Goal: Use online tool/utility: Utilize a website feature to perform a specific function

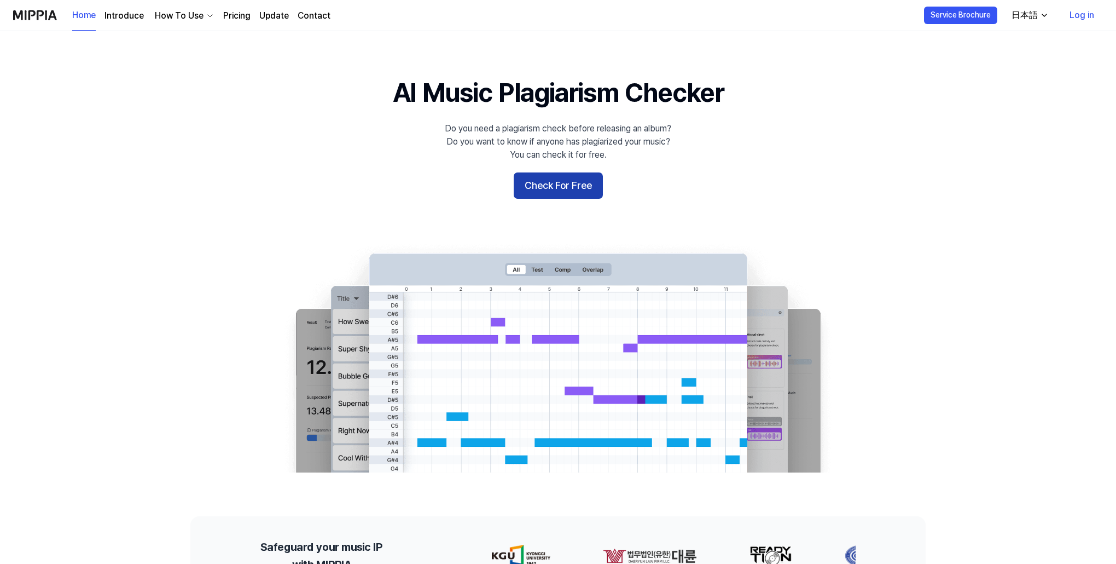
click at [564, 189] on button "Check For Free" at bounding box center [558, 185] width 89 height 26
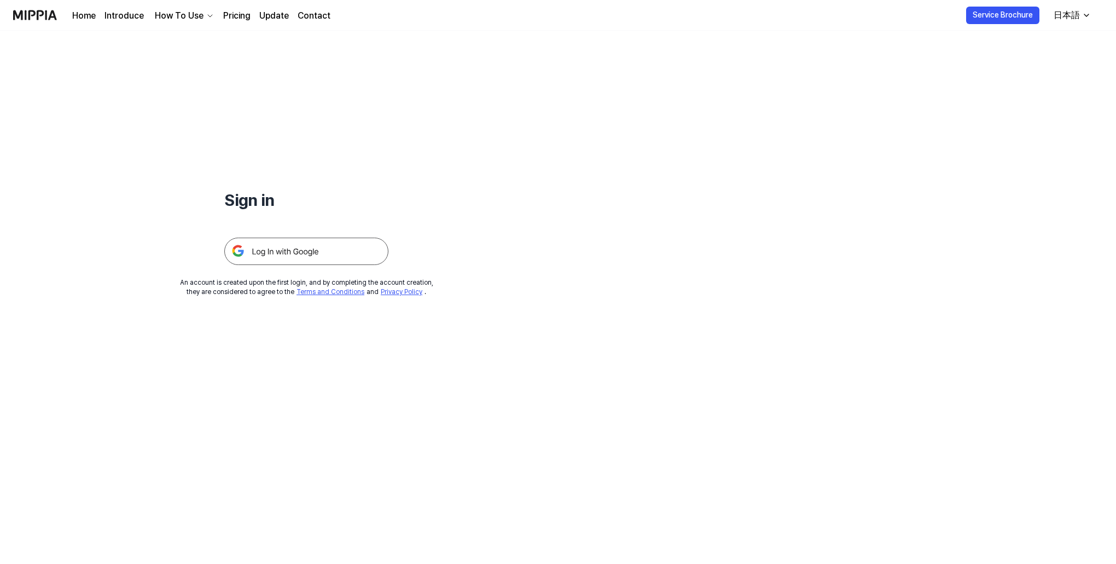
click at [306, 252] on img at bounding box center [306, 250] width 164 height 27
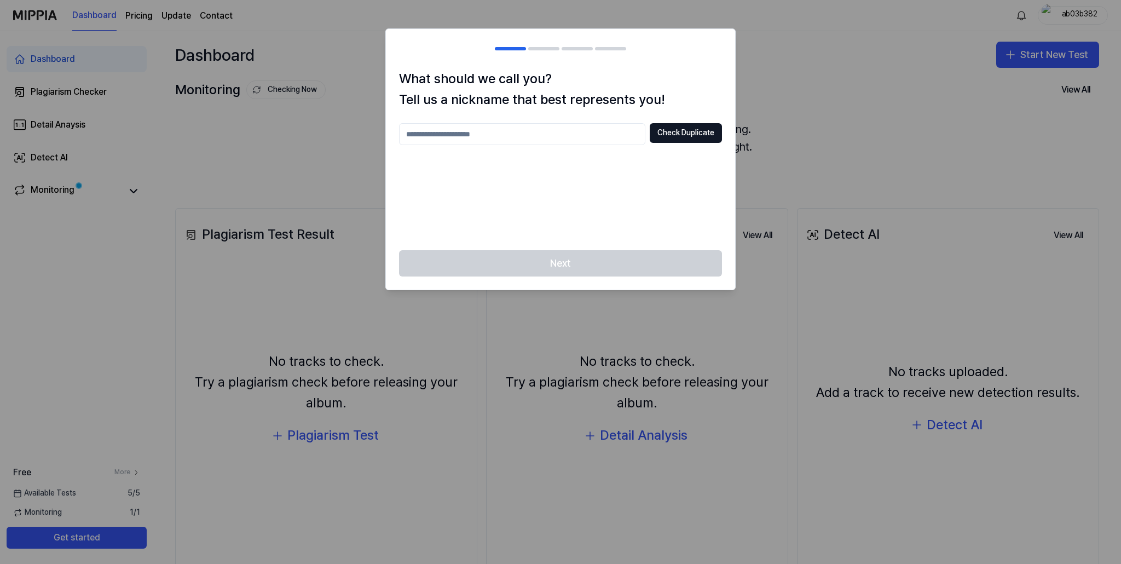
click at [555, 138] on input "text" at bounding box center [522, 134] width 246 height 22
click at [679, 133] on button "Check Duplicate" at bounding box center [685, 133] width 72 height 20
click at [601, 129] on input "****" at bounding box center [522, 134] width 246 height 22
type input "********"
click at [668, 139] on button "Check Duplicate" at bounding box center [685, 133] width 72 height 20
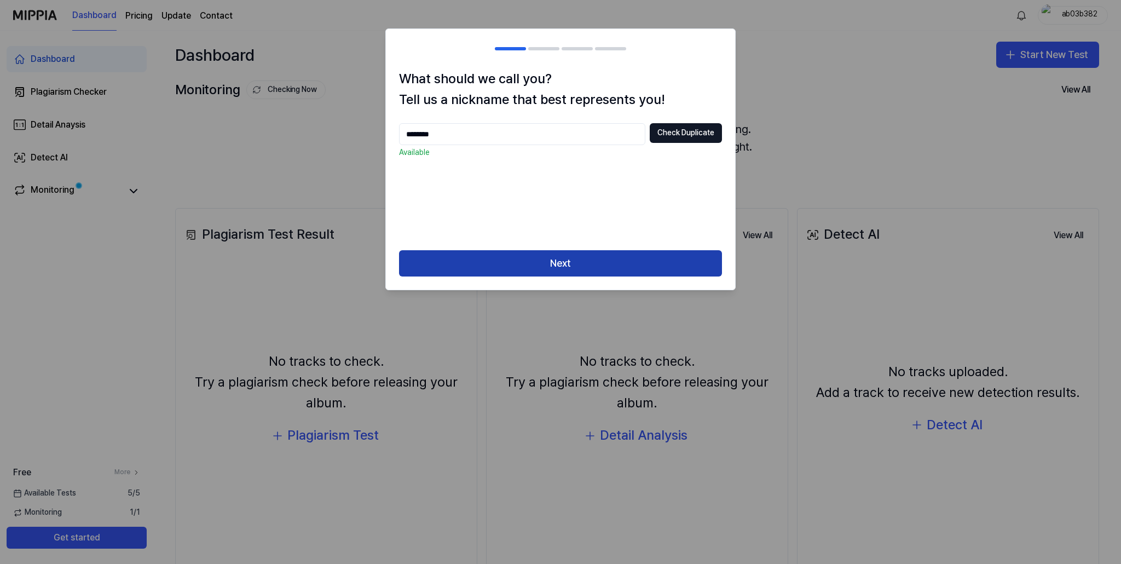
click at [574, 273] on button "Next" at bounding box center [560, 263] width 323 height 26
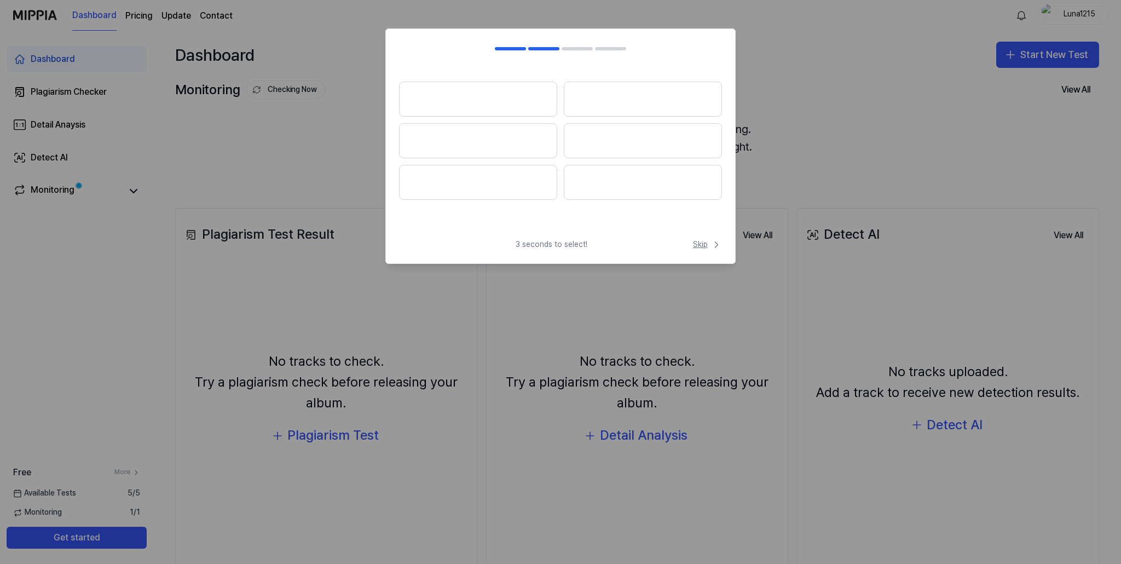
click at [704, 243] on span "Skip" at bounding box center [707, 244] width 29 height 11
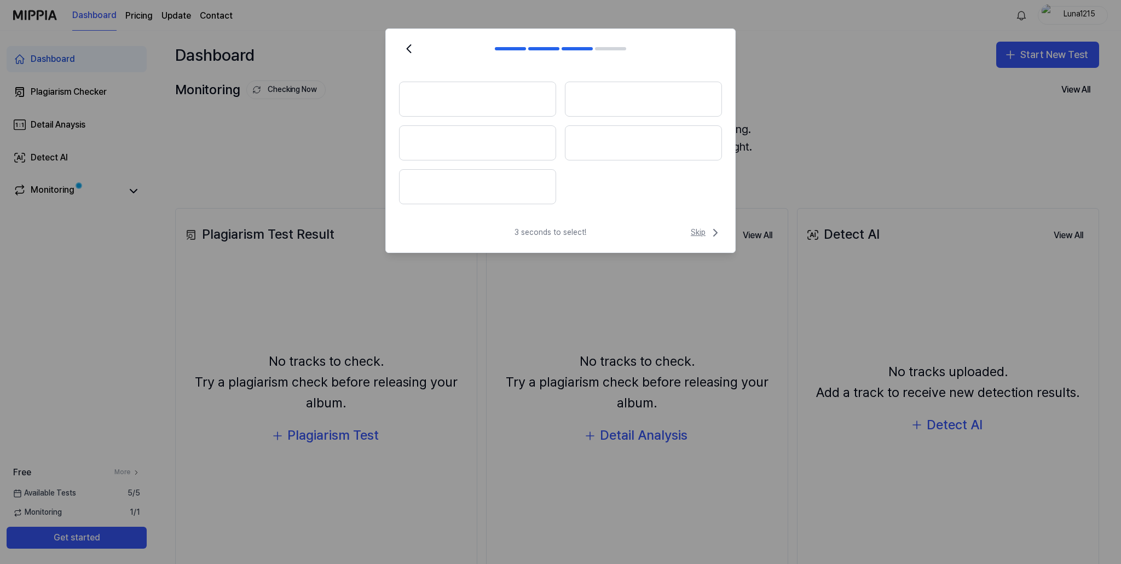
click at [701, 233] on span "Skip" at bounding box center [706, 232] width 31 height 13
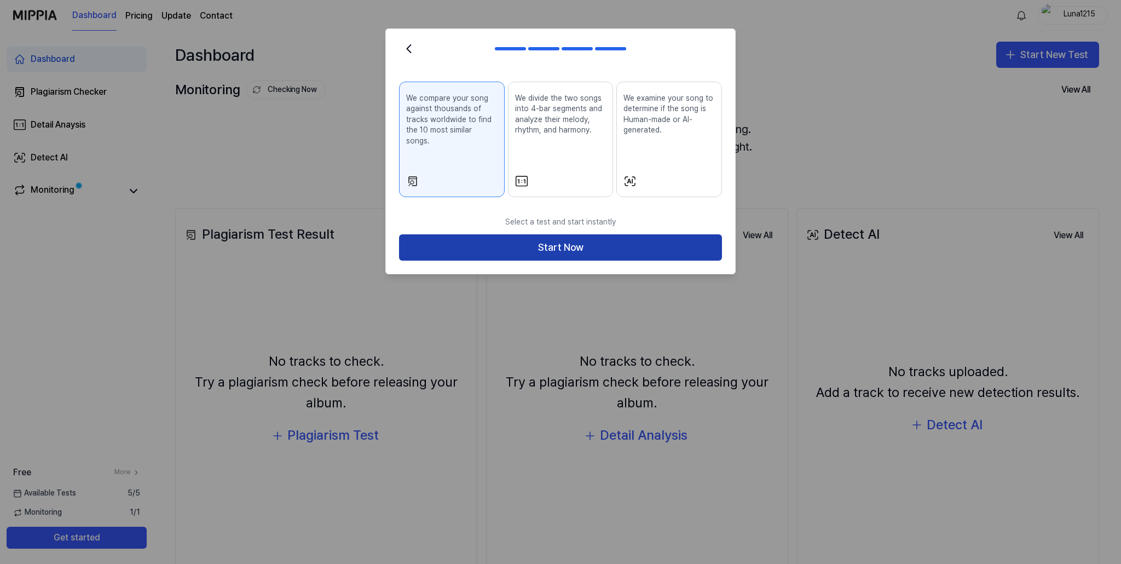
click at [687, 236] on button "Start Now" at bounding box center [560, 247] width 323 height 26
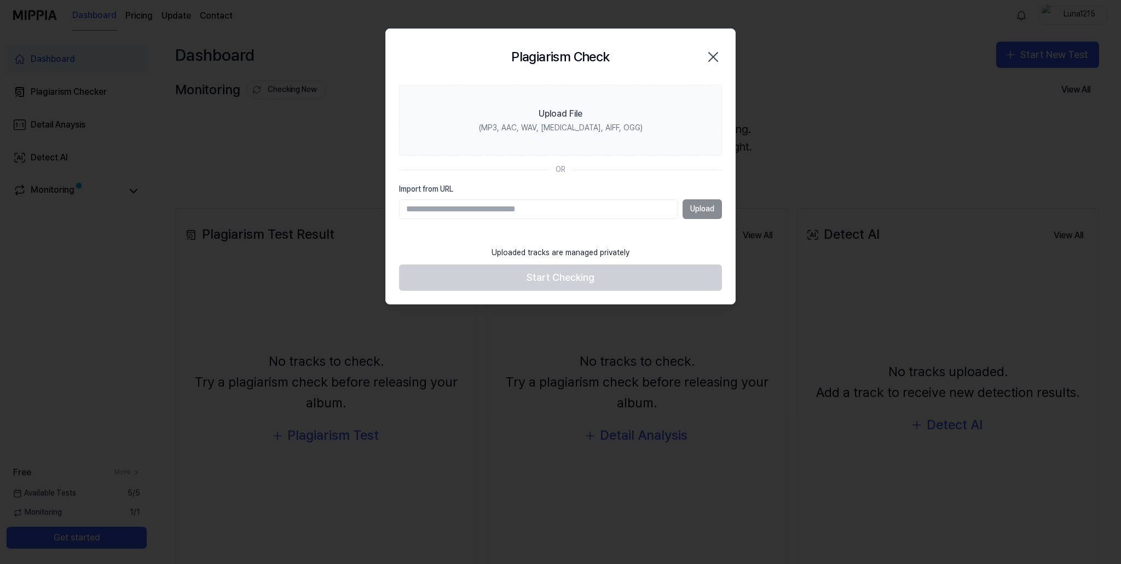
click at [601, 213] on input "Import from URL" at bounding box center [538, 209] width 279 height 20
paste input "**********"
type input "**********"
click at [698, 210] on button "Upload" at bounding box center [701, 209] width 39 height 20
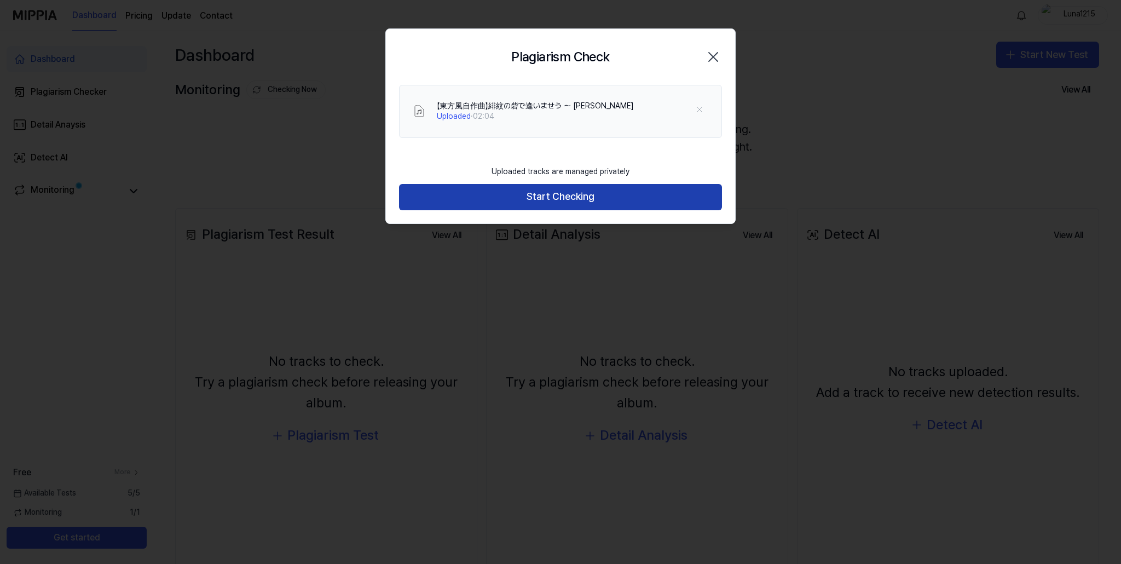
click at [544, 192] on button "Start Checking" at bounding box center [560, 197] width 323 height 26
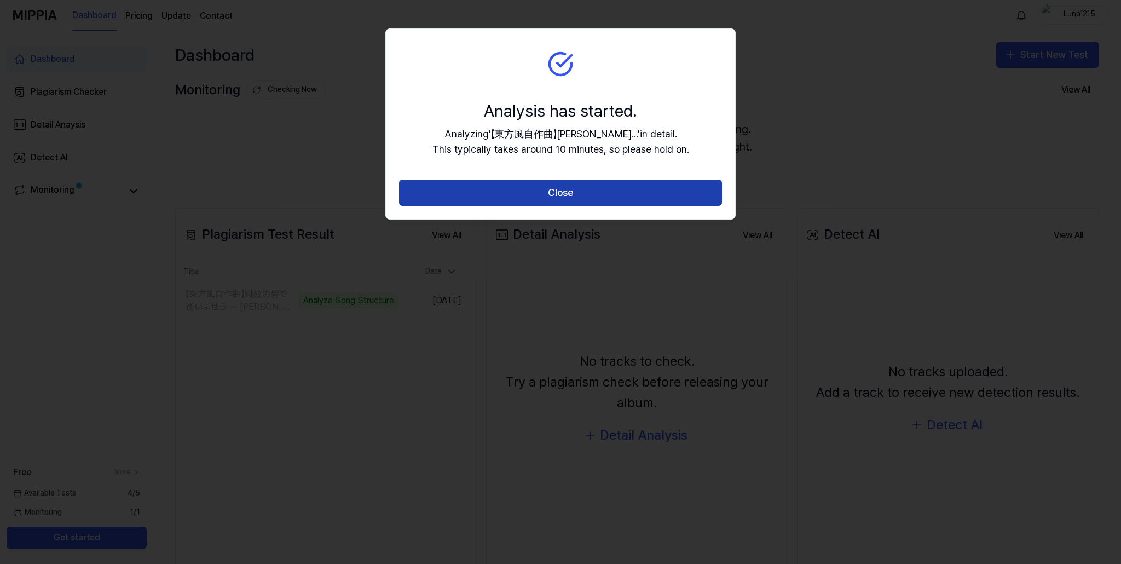
click at [585, 193] on button "Close" at bounding box center [560, 192] width 323 height 26
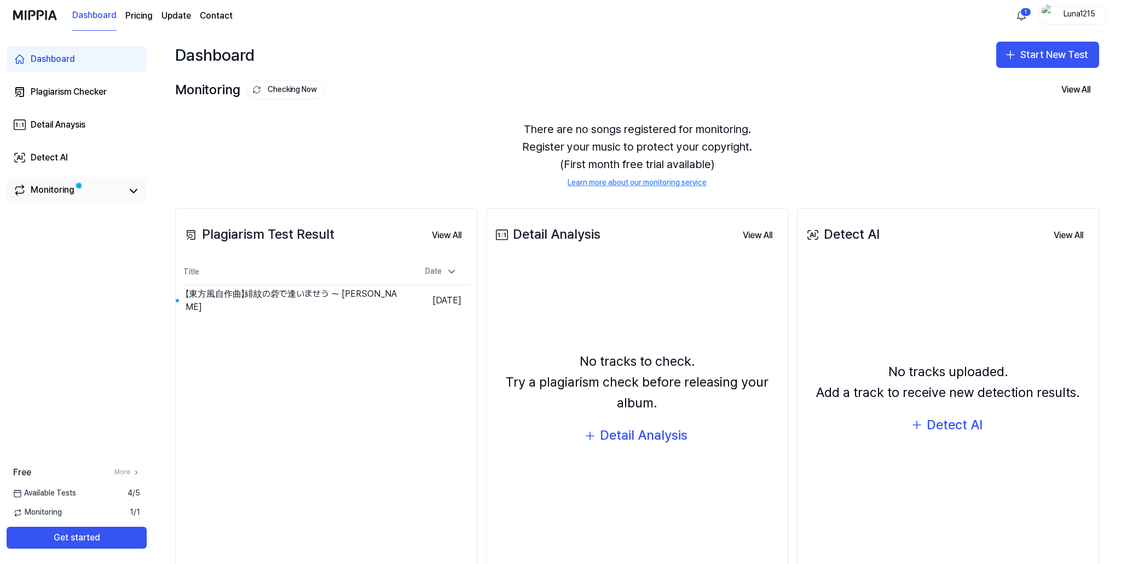
click at [39, 185] on div "Monitoring" at bounding box center [53, 190] width 44 height 15
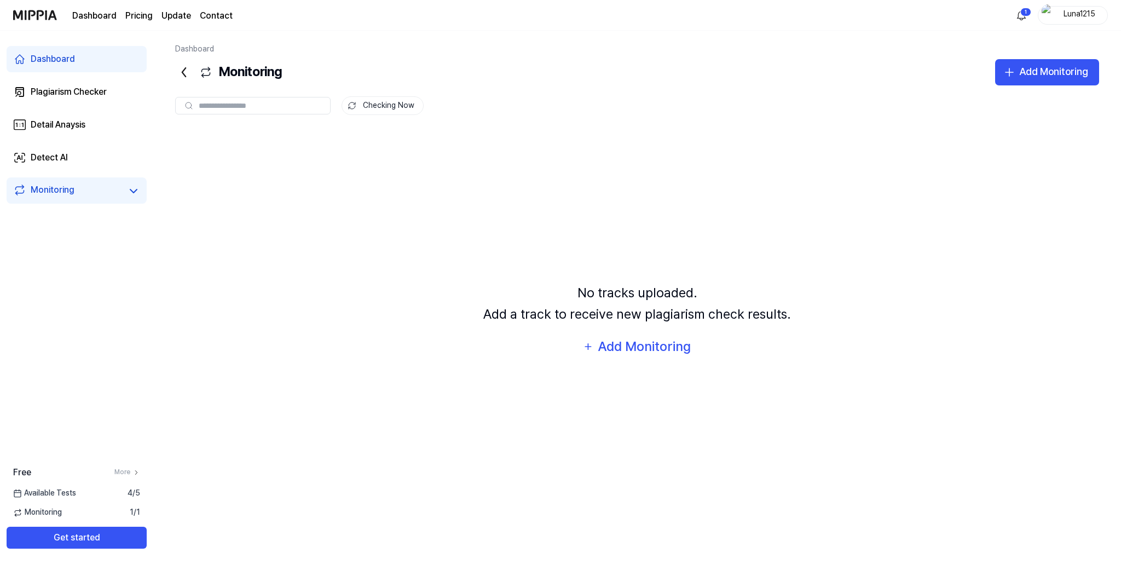
click at [73, 60] on div "Dashboard" at bounding box center [53, 59] width 44 height 13
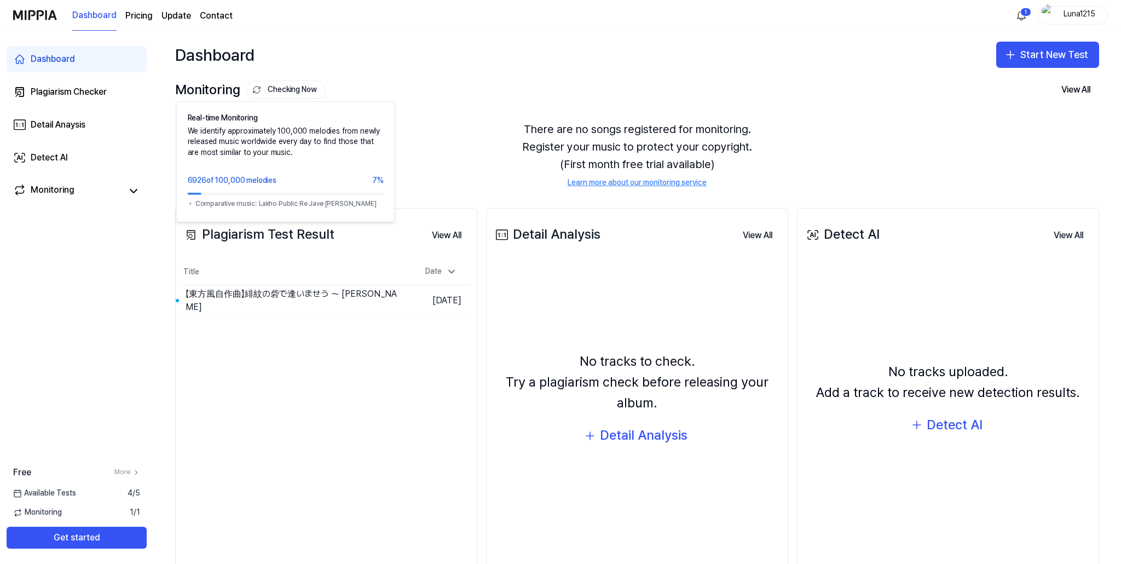
click at [285, 89] on button "Checking Now" at bounding box center [285, 89] width 79 height 19
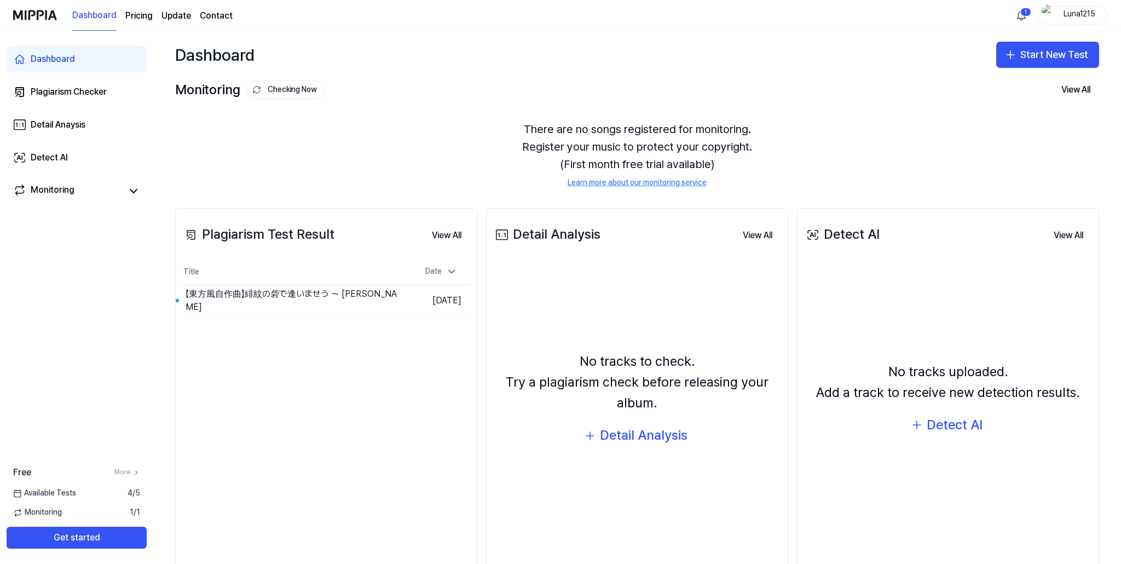
click at [442, 143] on div "There are no songs registered for monitoring. Register your music to protect yo…" at bounding box center [637, 154] width 924 height 94
